Goal: Task Accomplishment & Management: Complete application form

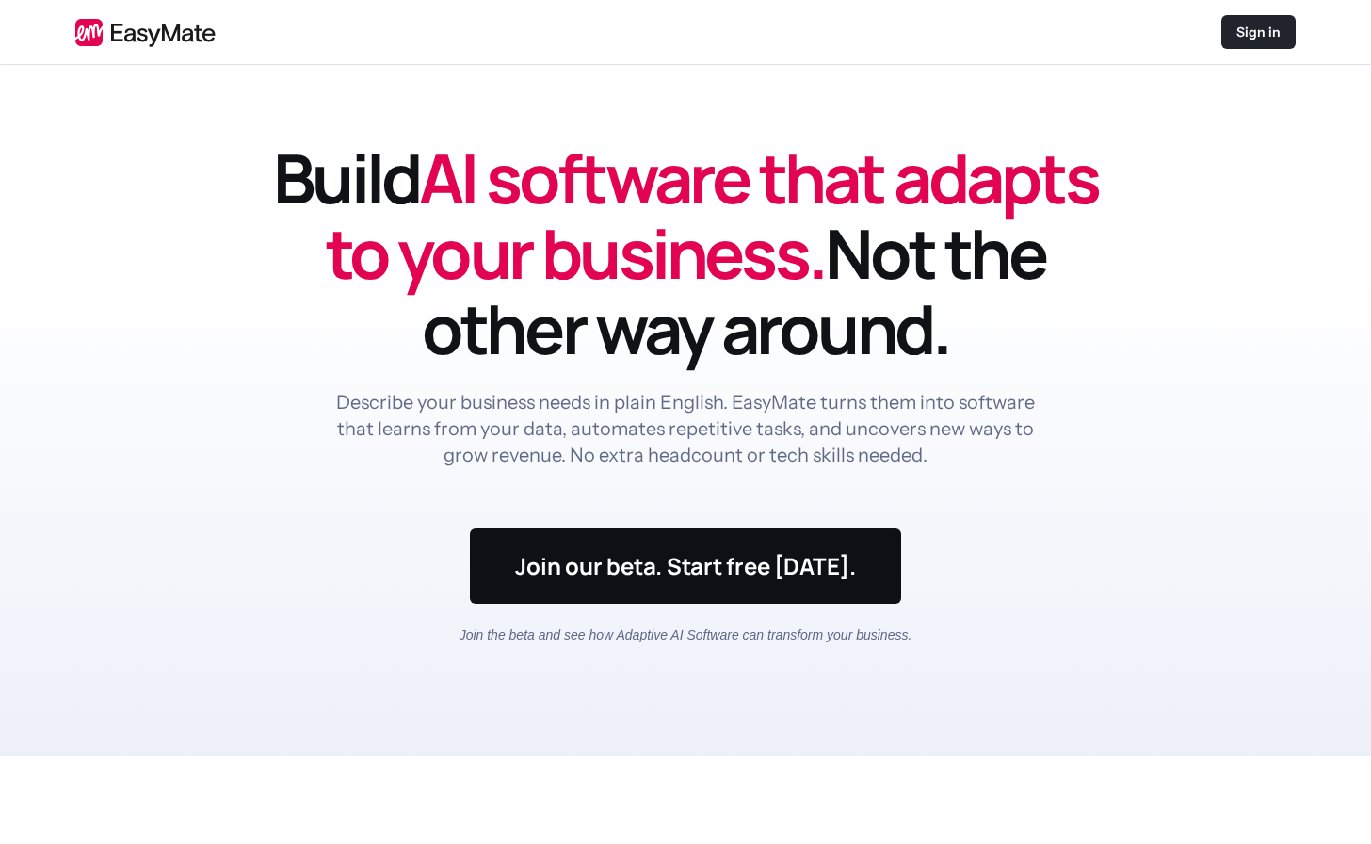
click at [1239, 33] on p "Sign in" at bounding box center [1258, 32] width 44 height 19
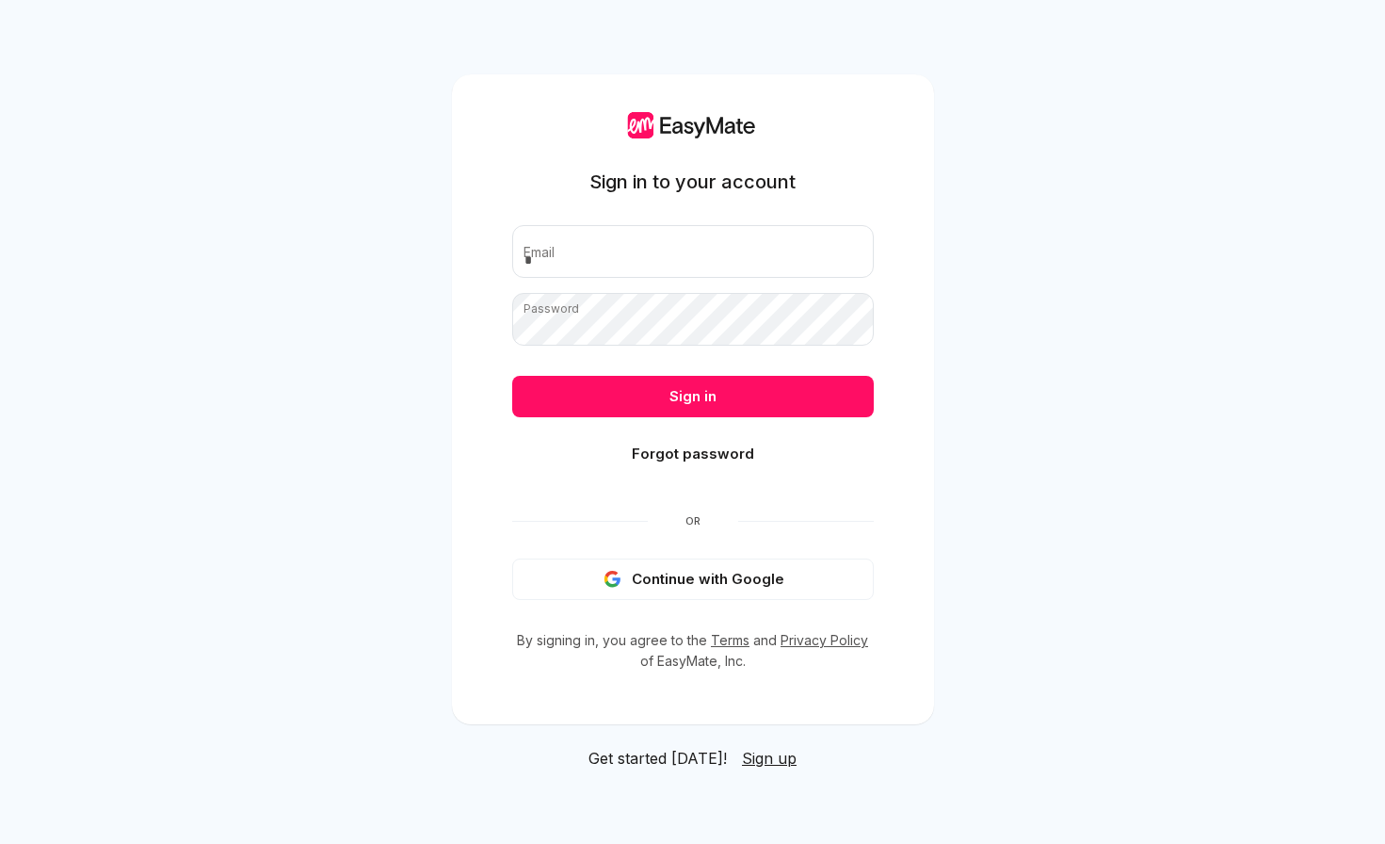
click at [635, 575] on button "Continue with Google" at bounding box center [693, 578] width 362 height 41
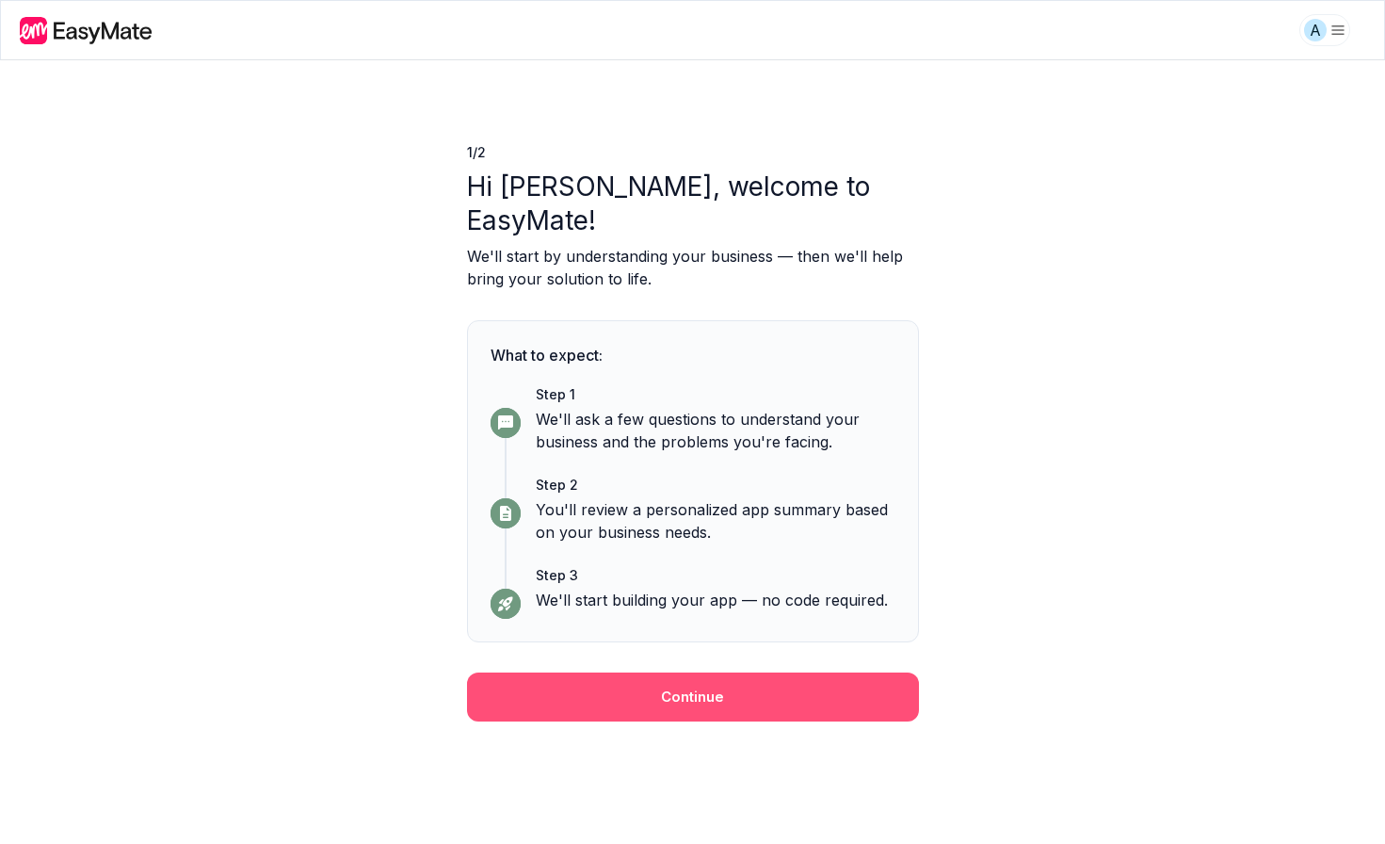
click at [724, 672] on button "Continue" at bounding box center [693, 696] width 452 height 49
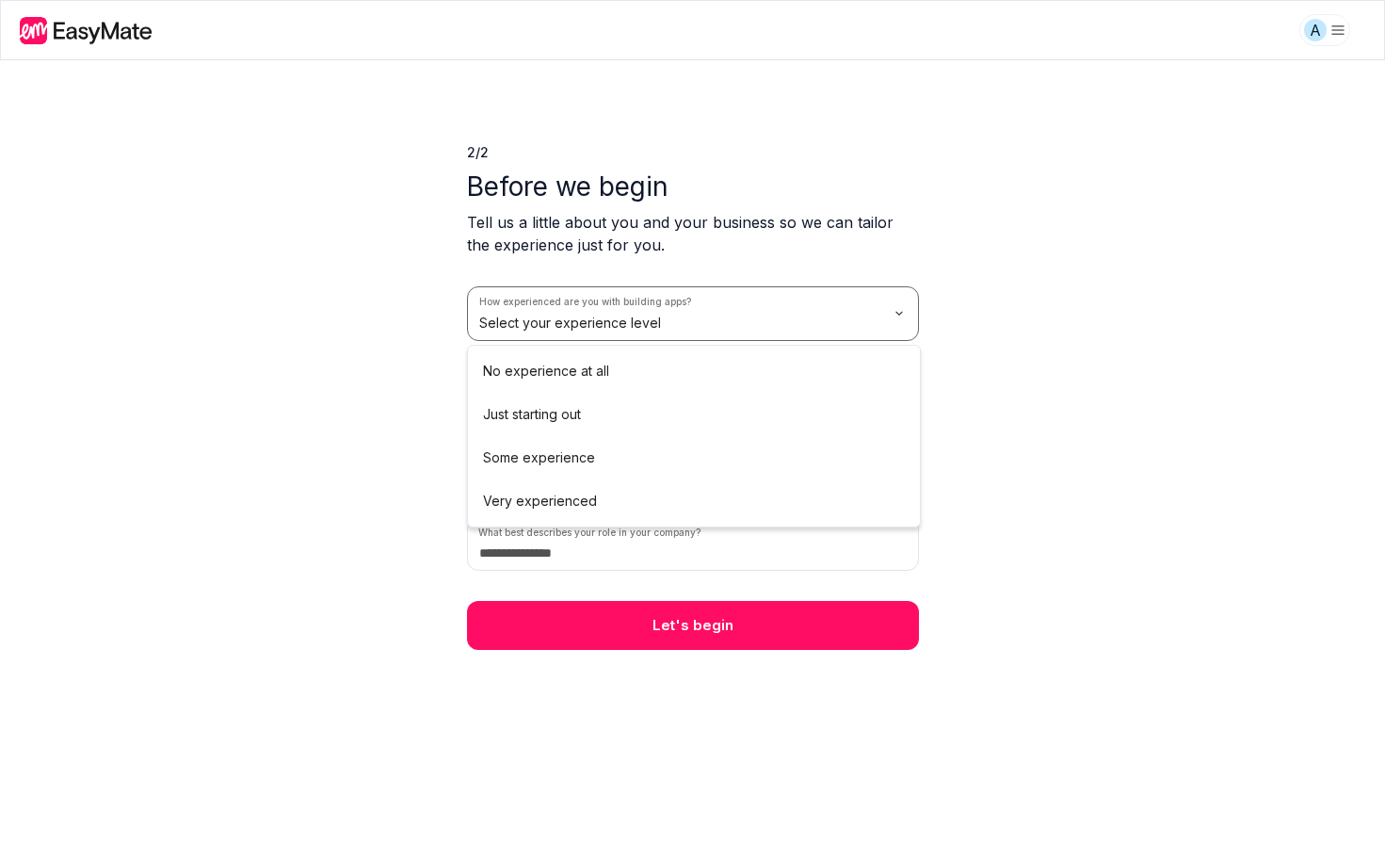
click at [700, 289] on html "A 2 / 2 Before we begin Tell us a little about you and your business so we can …" at bounding box center [692, 422] width 1385 height 844
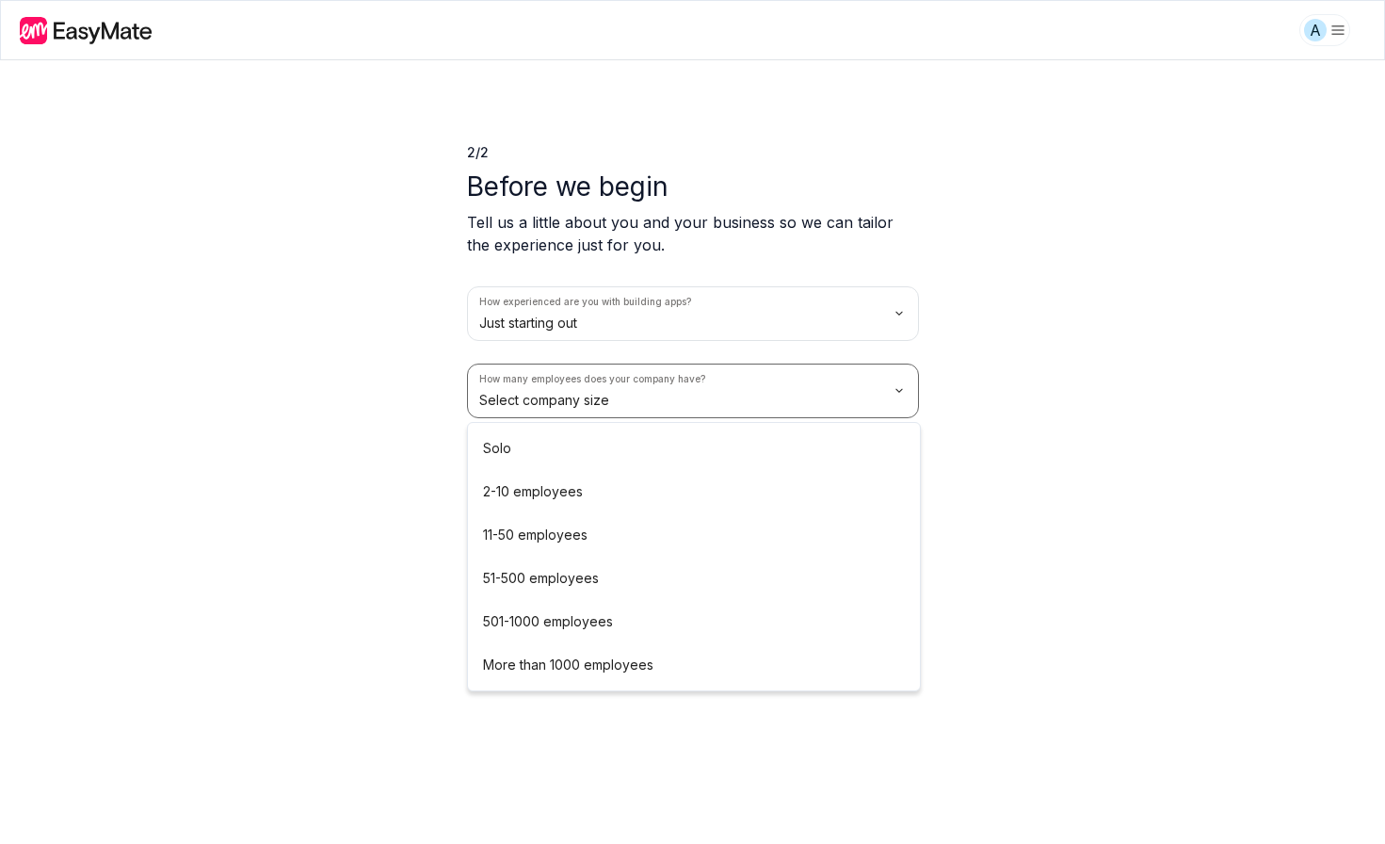
click at [643, 403] on html "A 2 / 2 Before we begin Tell us a little about you and your business so we can …" at bounding box center [692, 422] width 1385 height 844
drag, startPoint x: 684, startPoint y: 472, endPoint x: 701, endPoint y: 460, distance: 21.2
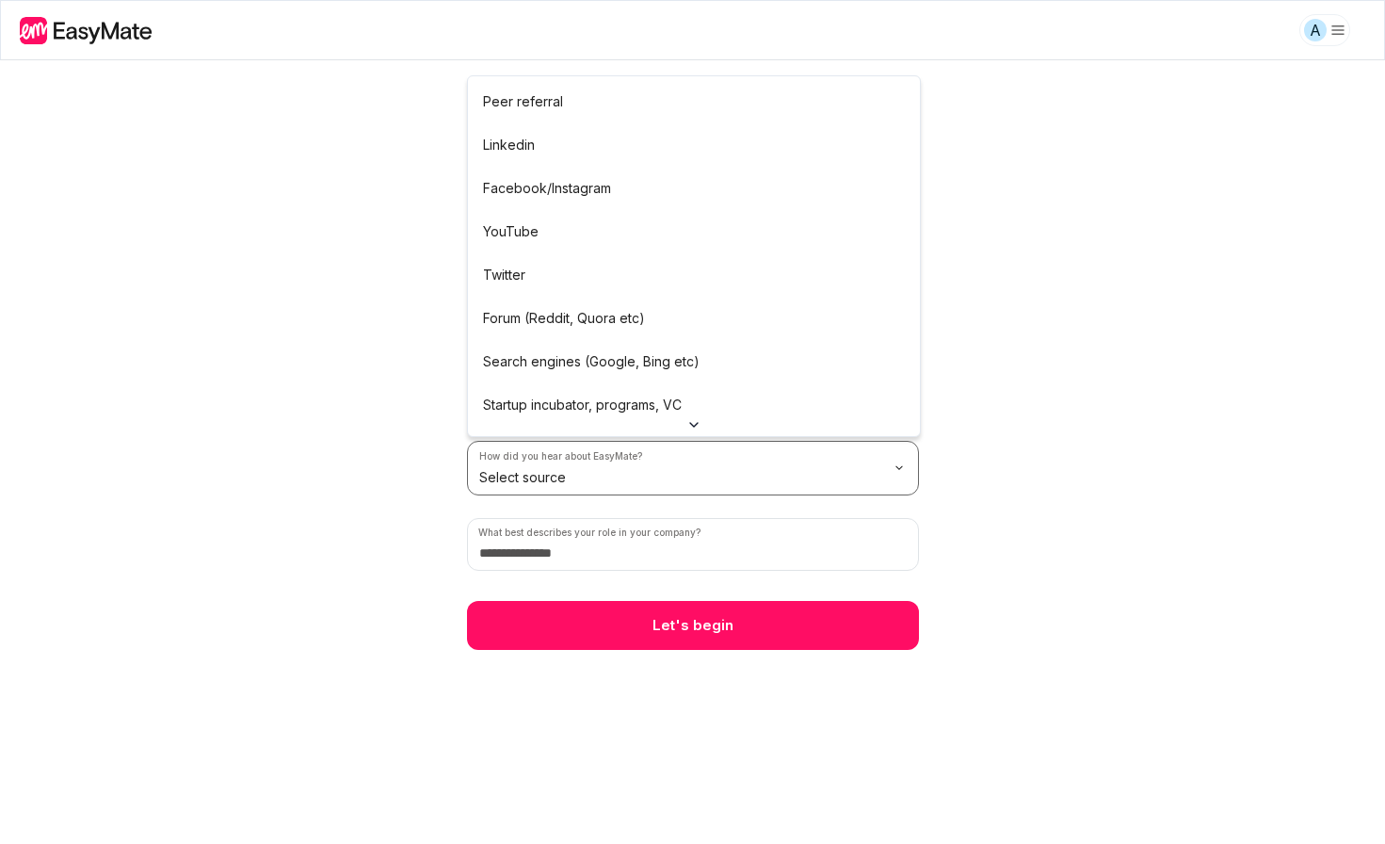
click at [701, 460] on html "A 2 / 2 Before we begin Tell us a little about you and your business so we can …" at bounding box center [692, 422] width 1385 height 844
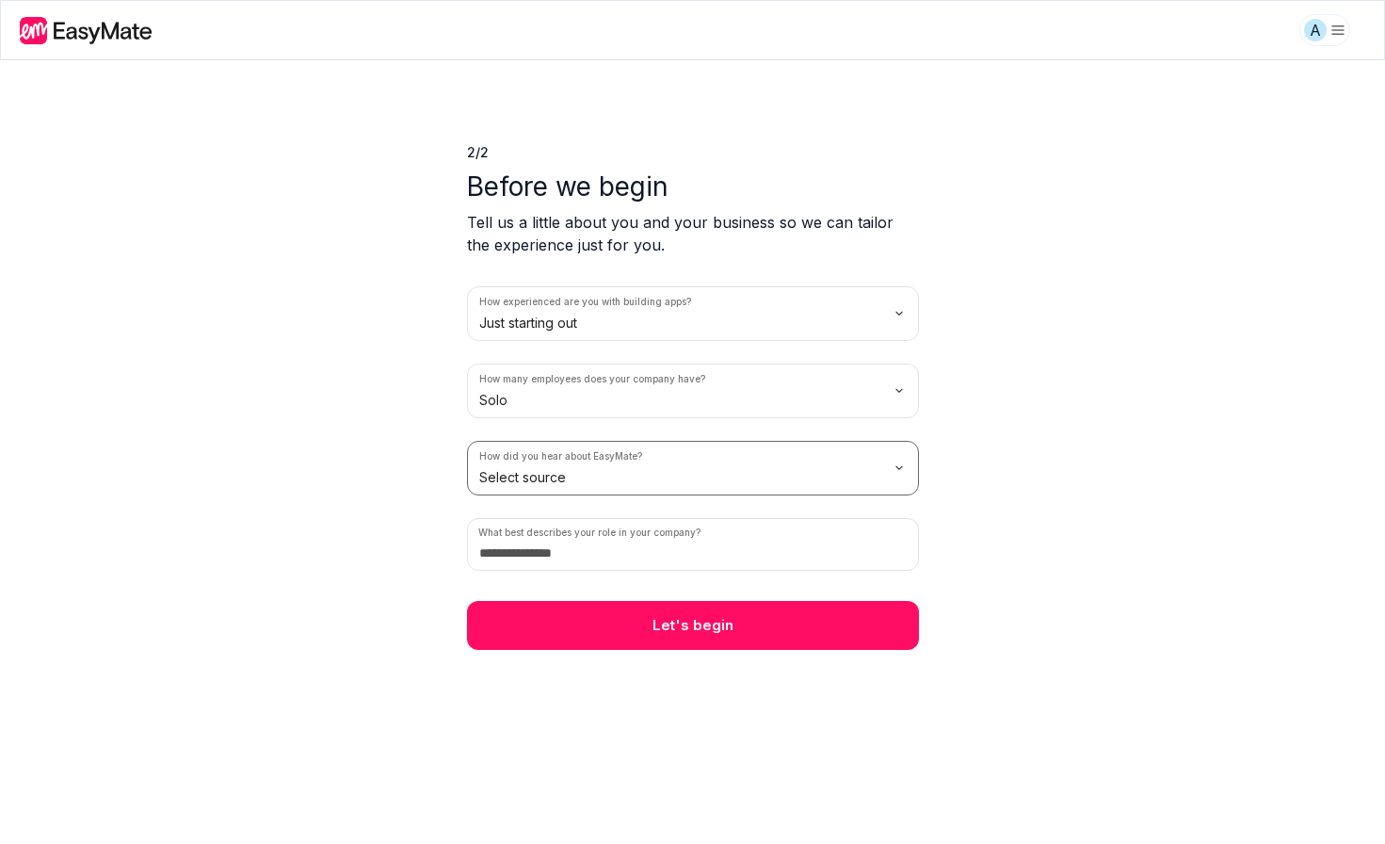
click at [1236, 394] on html "A 2 / 2 Before we begin Tell us a little about you and your business so we can …" at bounding box center [692, 422] width 1385 height 844
click at [733, 457] on html "A 2 / 2 Before we begin Tell us a little about you and your business so we can …" at bounding box center [692, 422] width 1385 height 844
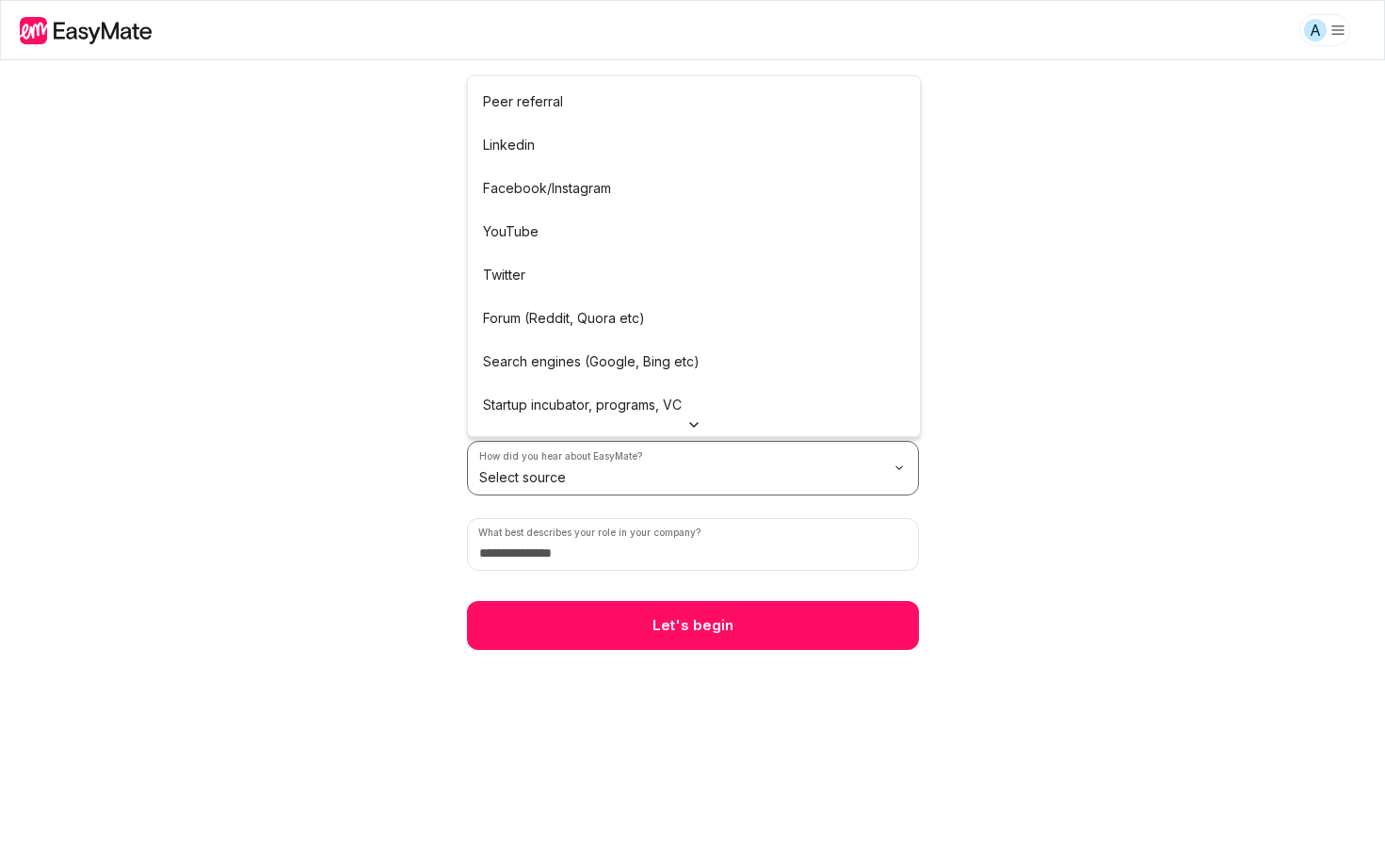
click at [1048, 420] on html "A 2 / 2 Before we begin Tell us a little about you and your business so we can …" at bounding box center [692, 422] width 1385 height 844
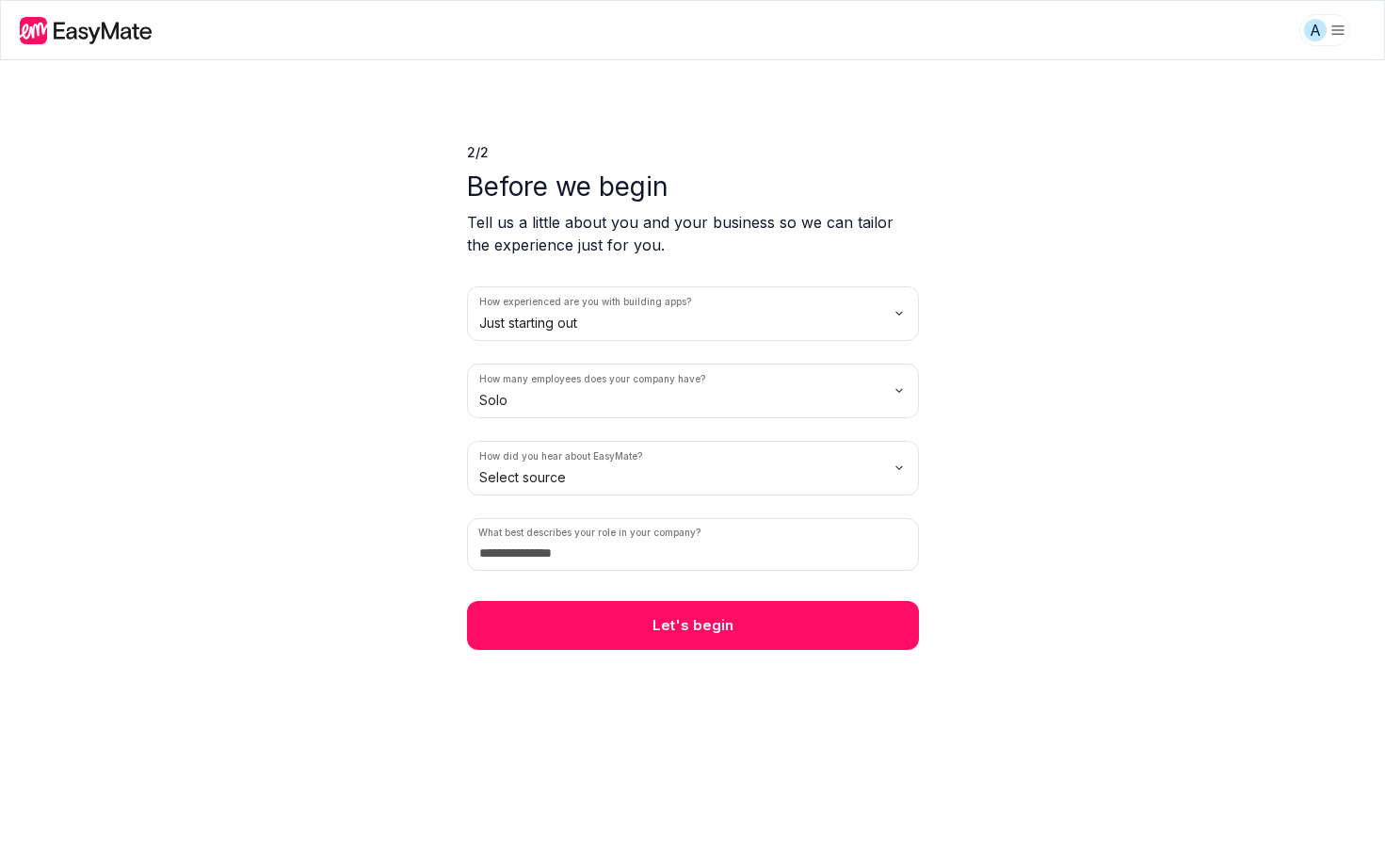
click at [786, 487] on html "A 2 / 2 Before we begin Tell us a little about you and your business so we can …" at bounding box center [692, 422] width 1385 height 844
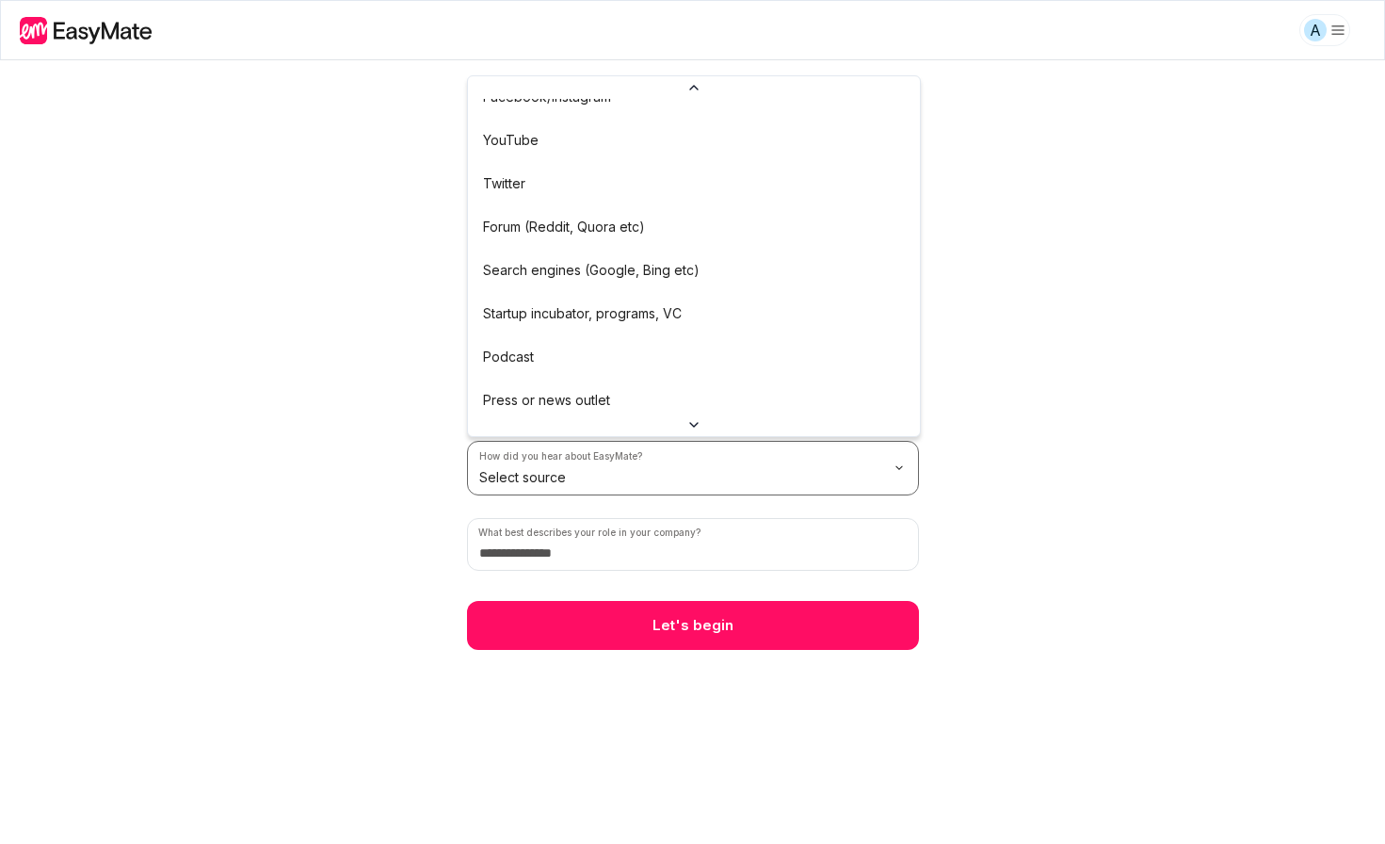
scroll to position [147, 0]
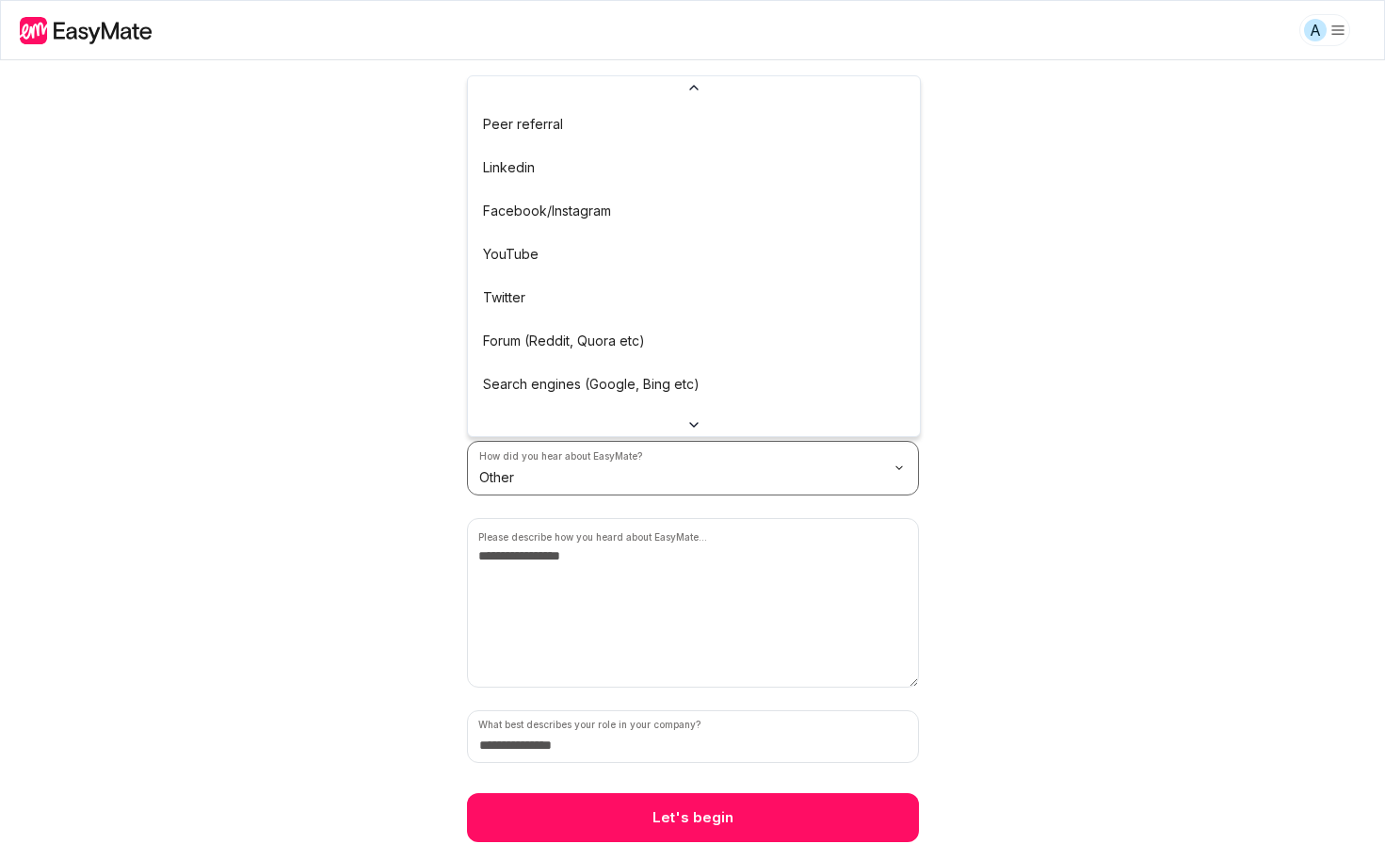
click at [679, 476] on html "A 2 / 2 Before we begin Tell us a little about you and your business so we can …" at bounding box center [692, 422] width 1385 height 844
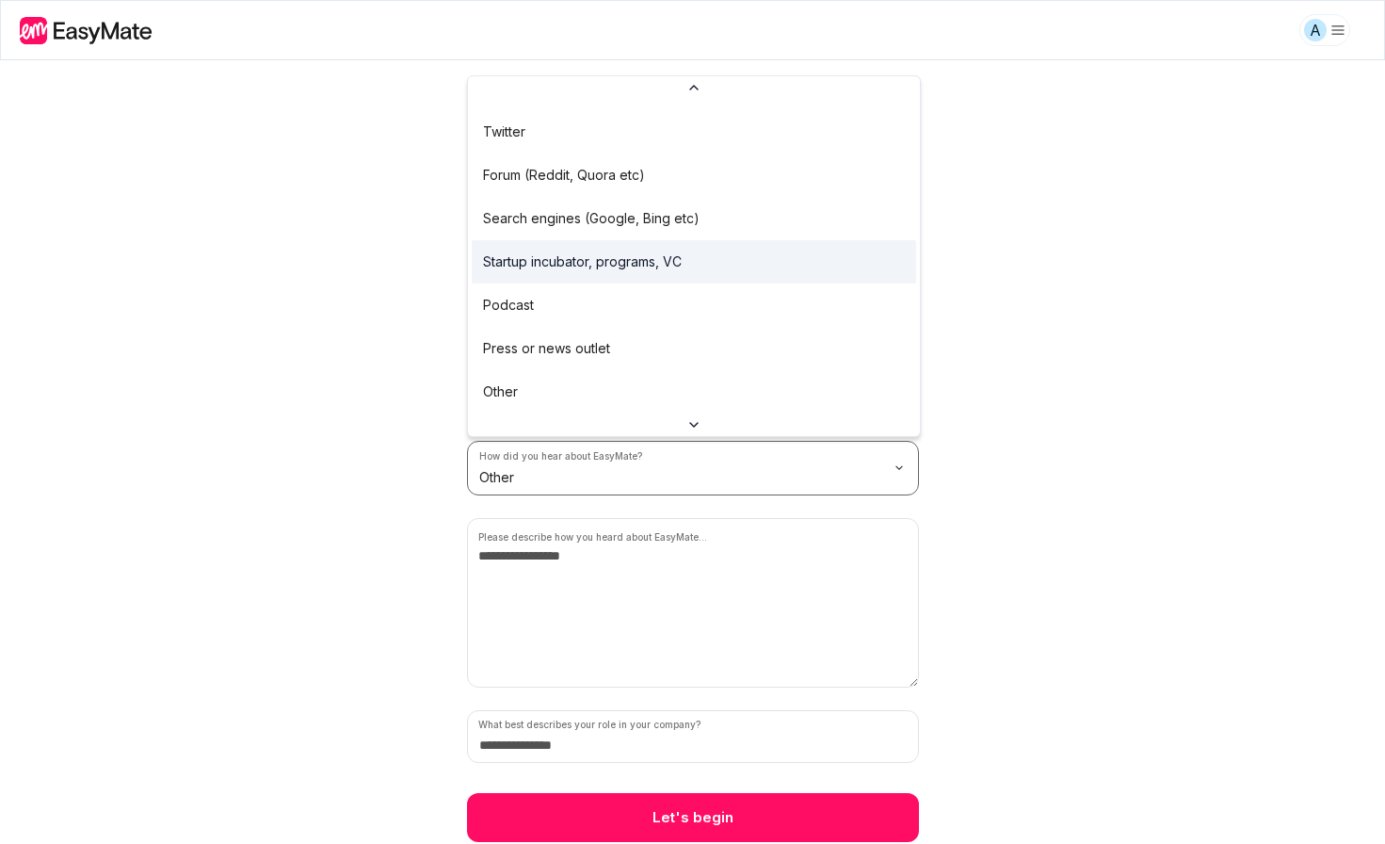
scroll to position [139, 0]
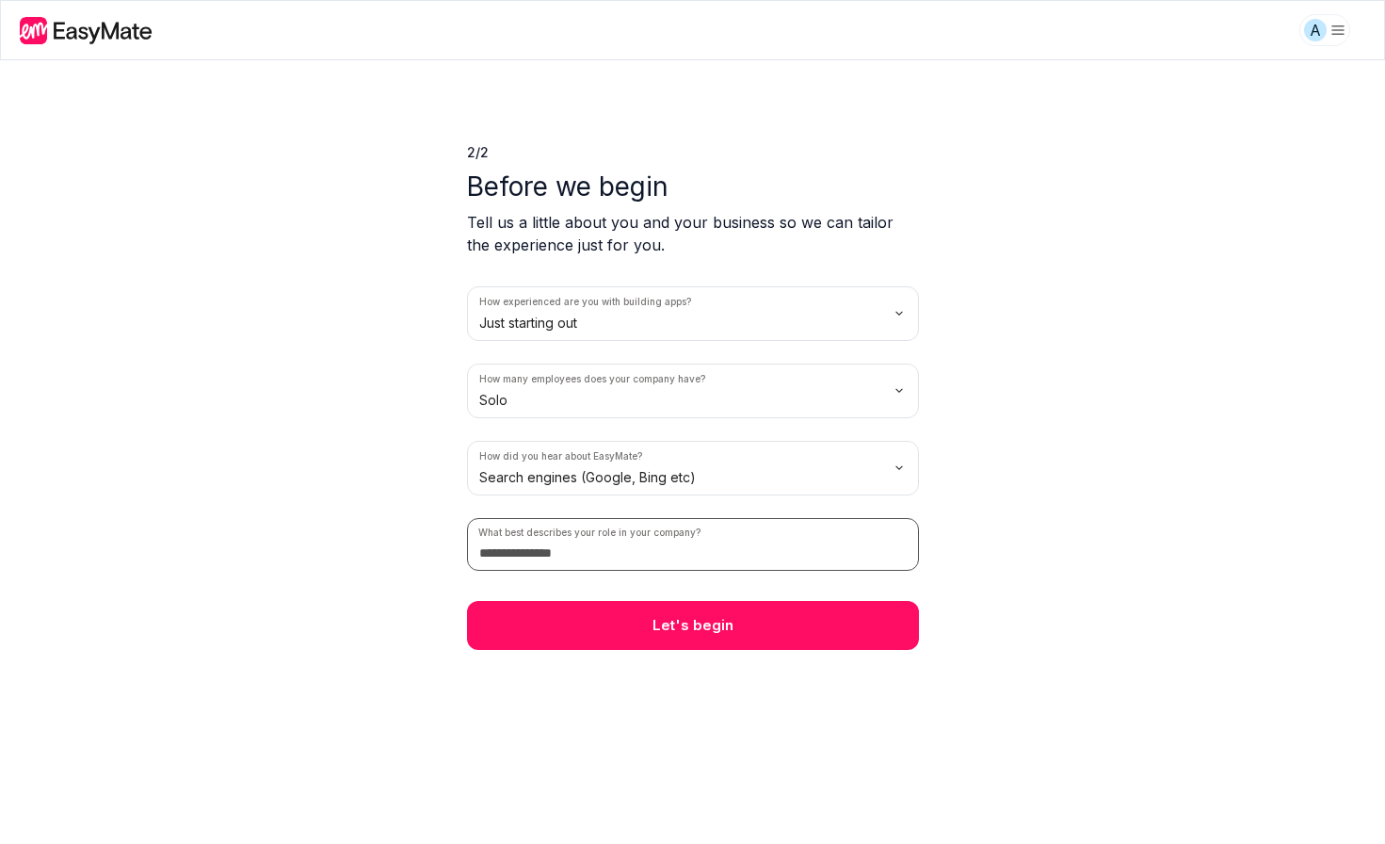
click at [523, 560] on input at bounding box center [693, 544] width 452 height 53
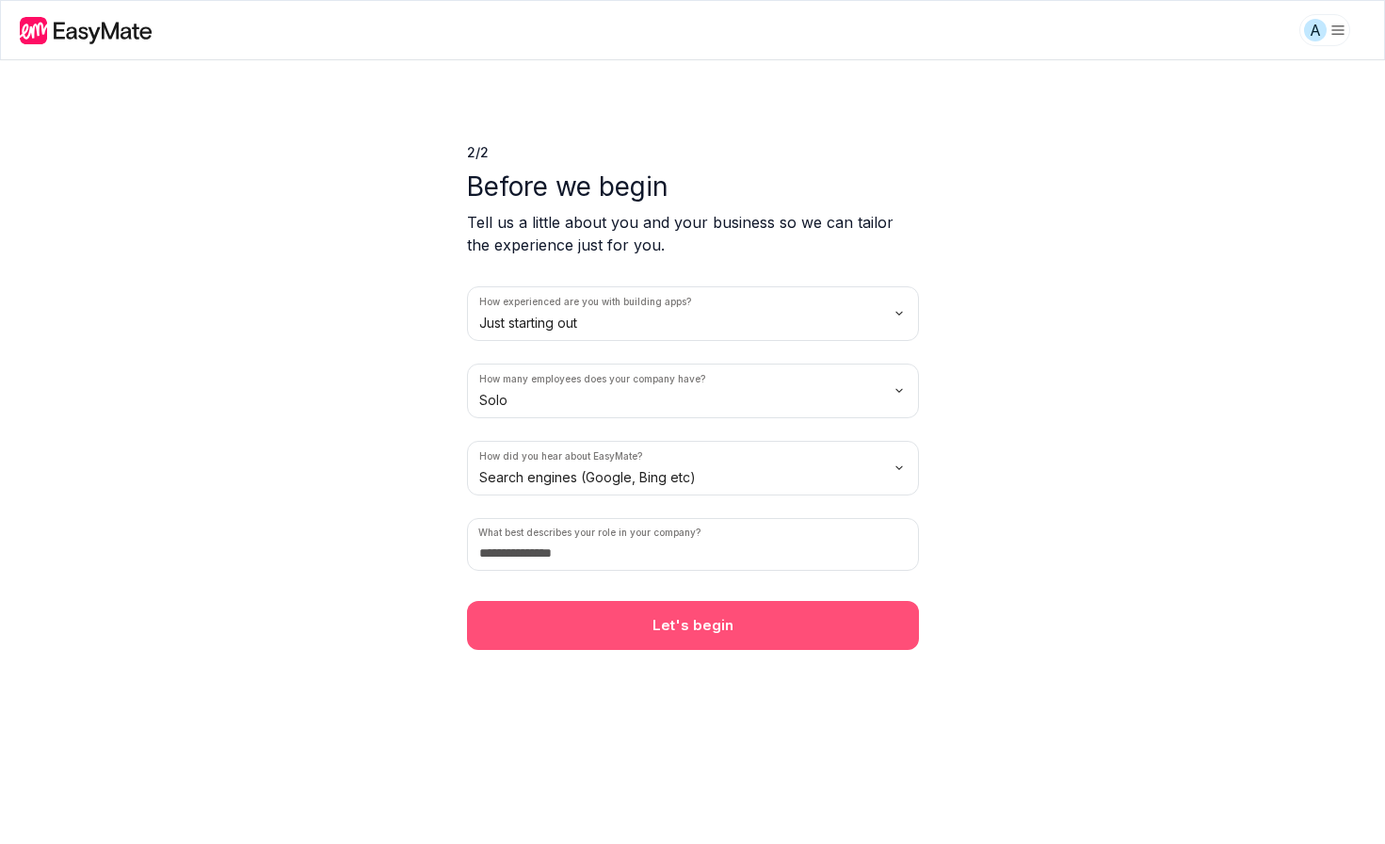
click at [600, 612] on button "Let's begin" at bounding box center [693, 625] width 452 height 49
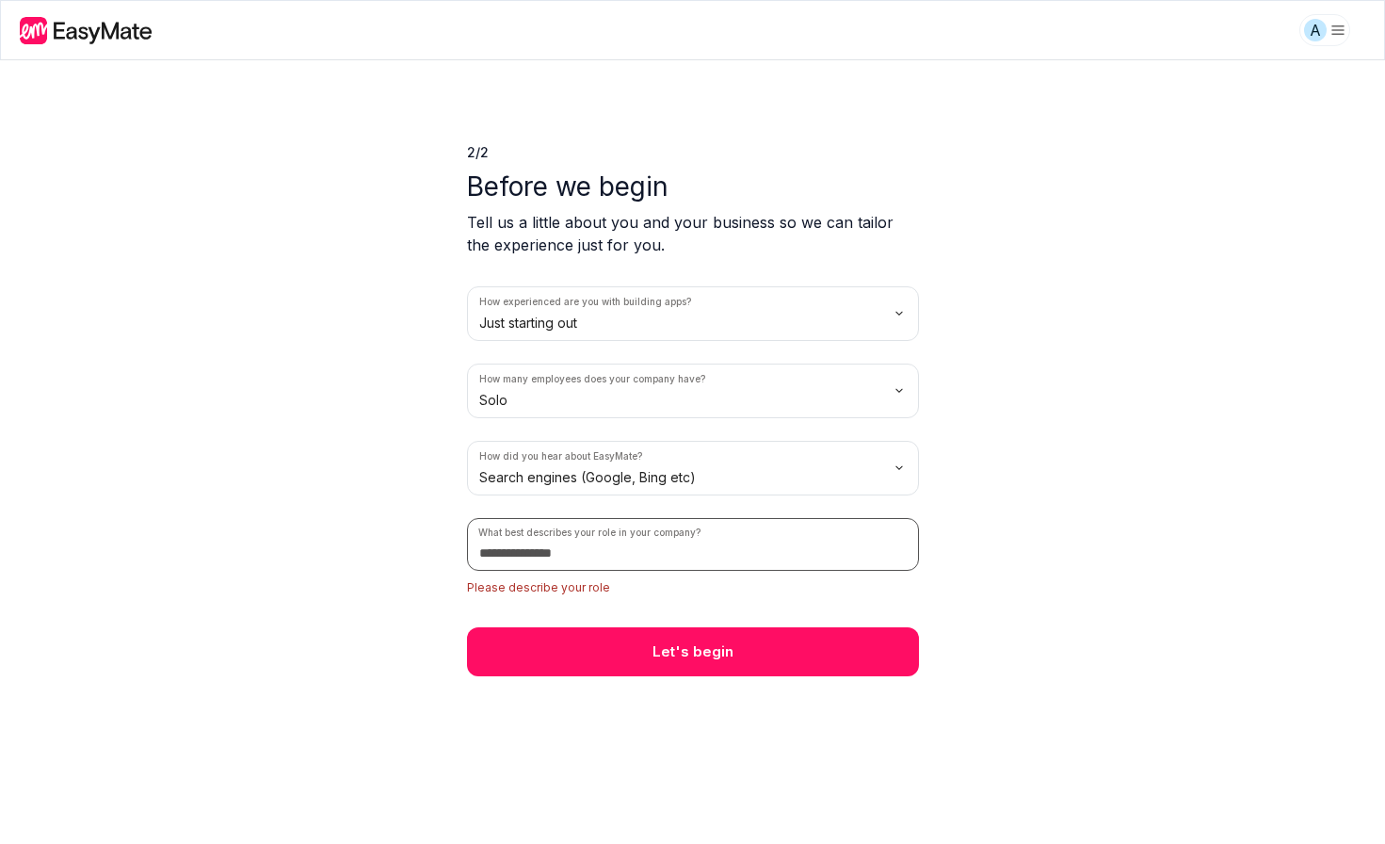
click at [618, 565] on input at bounding box center [693, 544] width 452 height 53
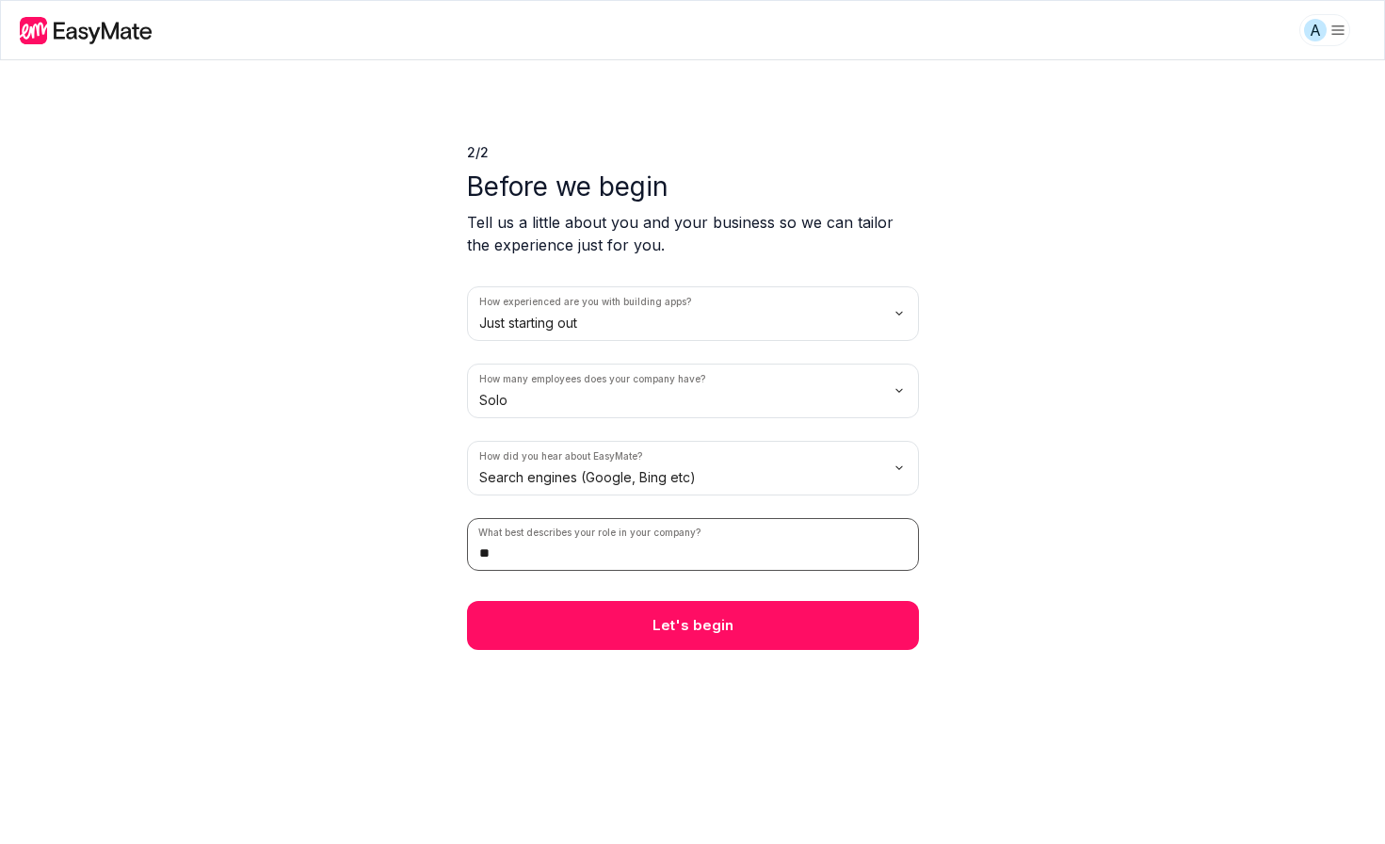
type input "*"
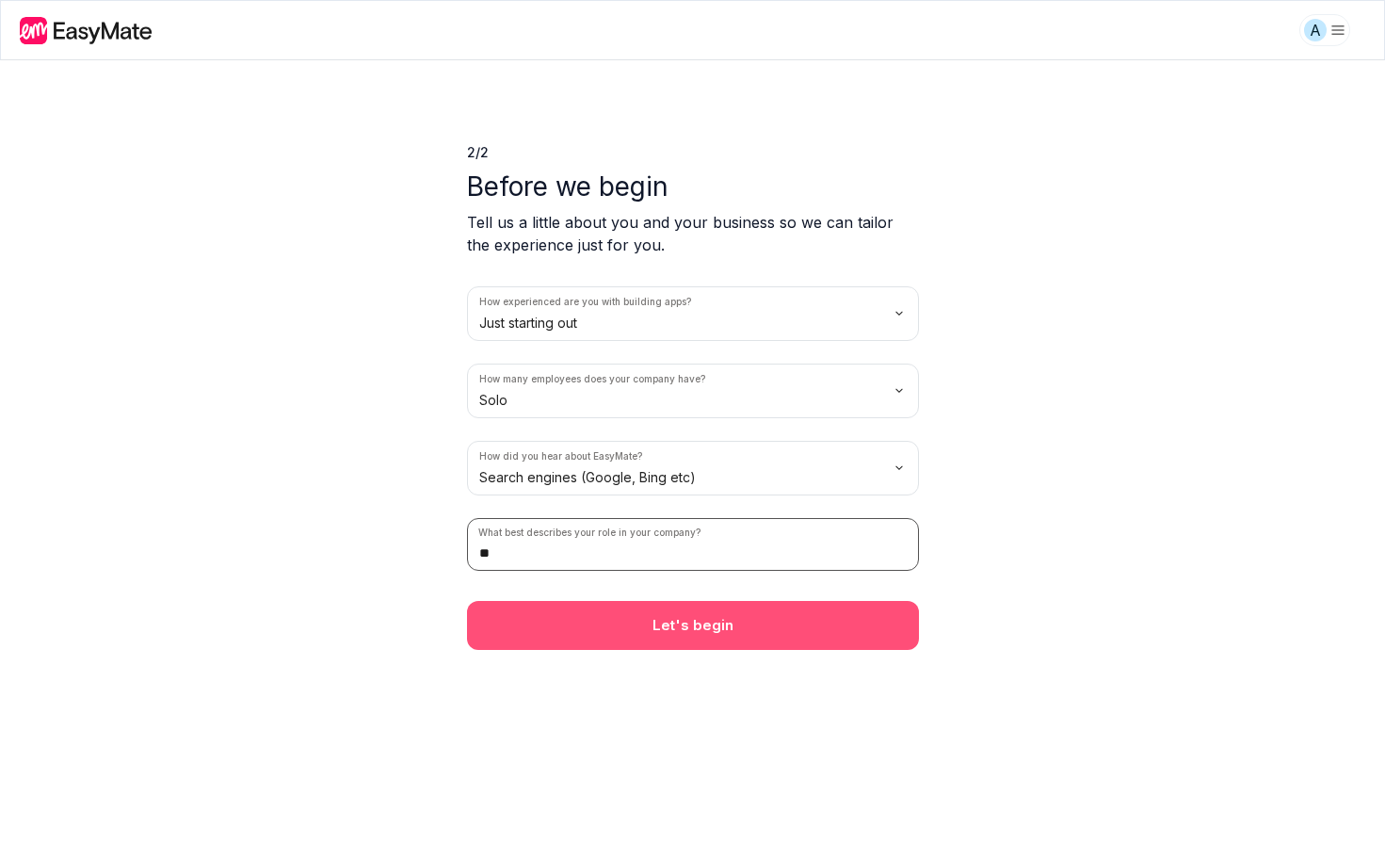
type input "**"
click at [716, 635] on button "Let's begin" at bounding box center [693, 625] width 452 height 49
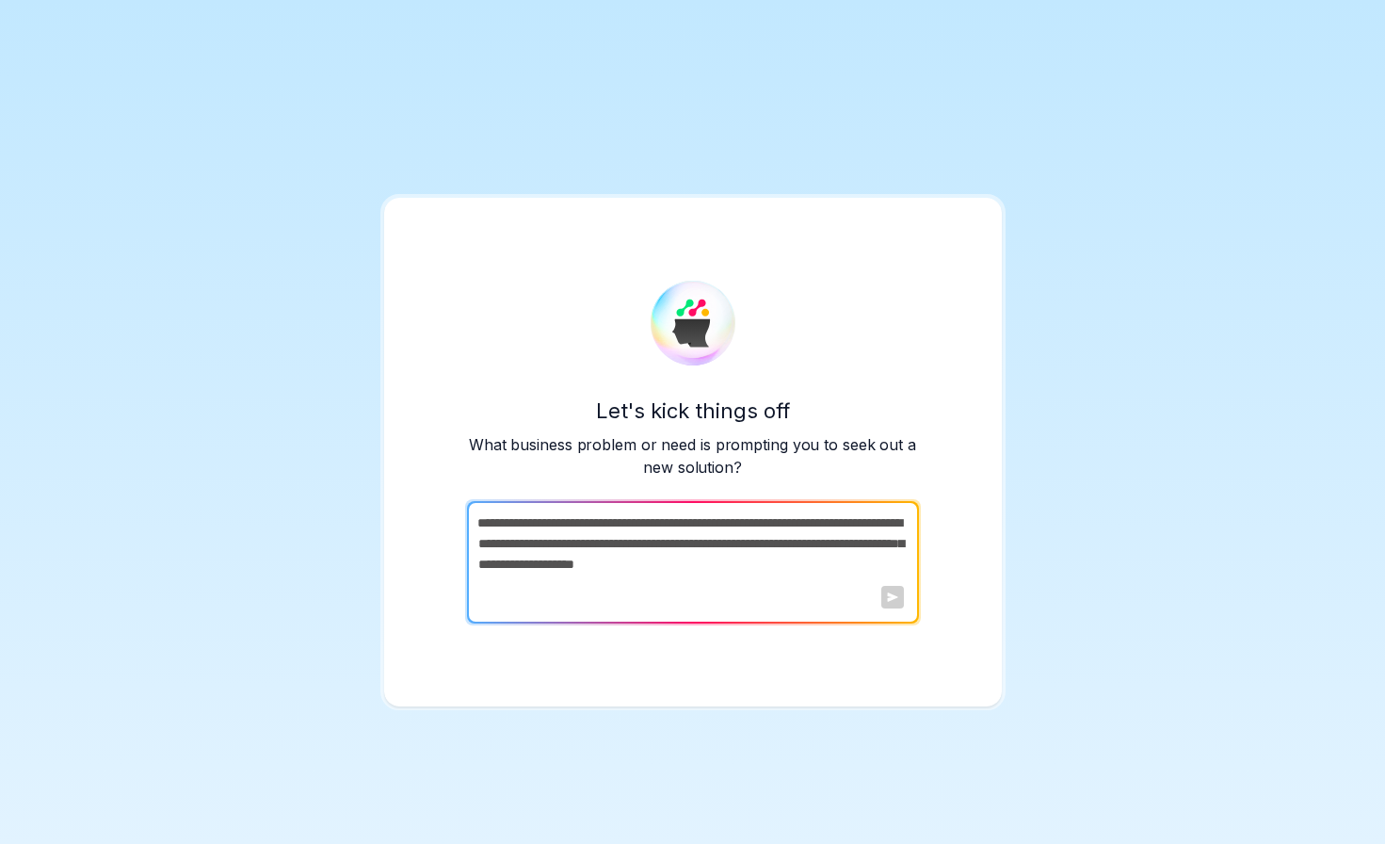
click at [732, 550] on textarea at bounding box center [691, 562] width 448 height 122
